Goal: Transaction & Acquisition: Purchase product/service

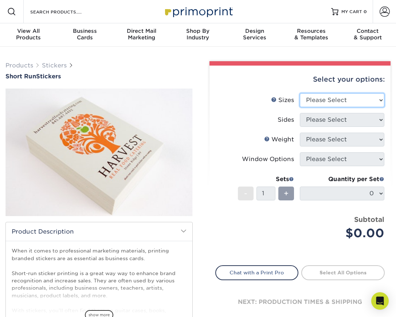
click at [347, 101] on select "Please Select 1.5" x 3.5" 1.75" x 3.5" 2" x 2" 2" x 3" 2" x 3.5" 2" x 4" 2" x 8…" at bounding box center [342, 100] width 85 height 14
select select "2.00x2.00"
click at [300, 93] on select "Please Select 1.5" x 3.5" 1.75" x 3.5" 2" x 2" 2" x 3" 2" x 3.5" 2" x 4" 2" x 8…" at bounding box center [342, 100] width 85 height 14
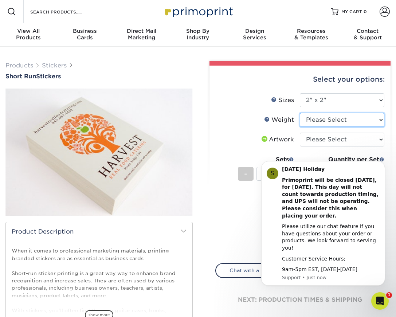
click at [325, 124] on select "Please Select Crack and Peel" at bounding box center [342, 120] width 85 height 14
select select "Crack and Peel"
click at [300, 113] on select "Please Select Crack and Peel" at bounding box center [342, 120] width 85 height 14
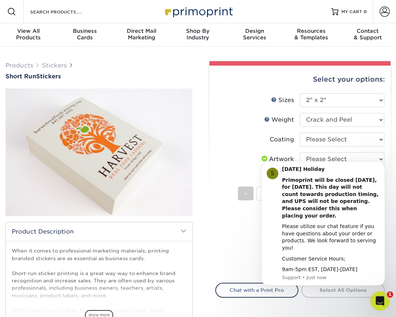
click at [383, 296] on div "Open Intercom Messenger" at bounding box center [379, 300] width 24 height 24
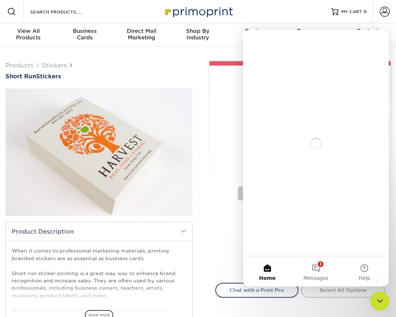
click at [383, 296] on icon "Close Intercom Messenger" at bounding box center [379, 300] width 9 height 9
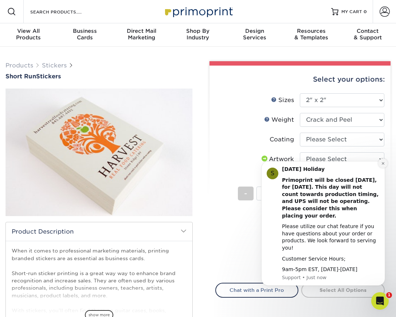
click at [379, 168] on button "Dismiss notification" at bounding box center [382, 163] width 9 height 9
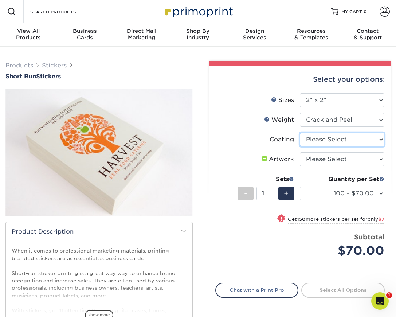
click at [348, 142] on select at bounding box center [342, 140] width 85 height 14
select select "3e7618de-abca-4bda-9f97-8b9129e913d8"
click at [300, 133] on select at bounding box center [342, 140] width 85 height 14
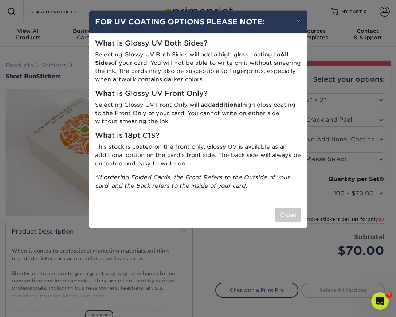
click at [298, 23] on button "×" at bounding box center [298, 21] width 17 height 20
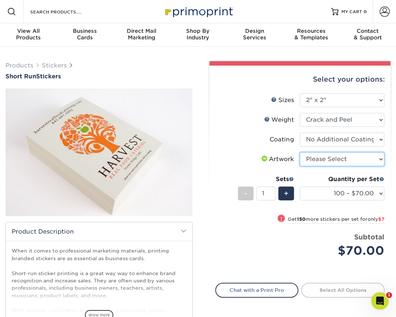
click at [352, 160] on select "Please Select I will upload files I need a design - $50" at bounding box center [342, 159] width 85 height 14
select select "upload"
click at [300, 152] on select "Please Select I will upload files I need a design - $50" at bounding box center [342, 159] width 85 height 14
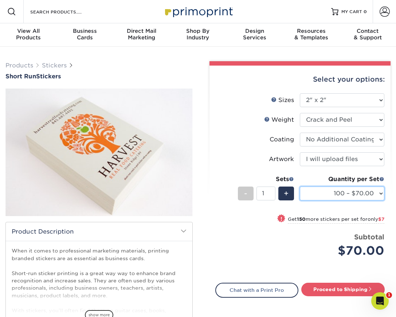
click at [344, 190] on select "100 – $70.00 250 – $77.00 500 – $83.00" at bounding box center [342, 194] width 85 height 14
